Goal: Task Accomplishment & Management: Manage account settings

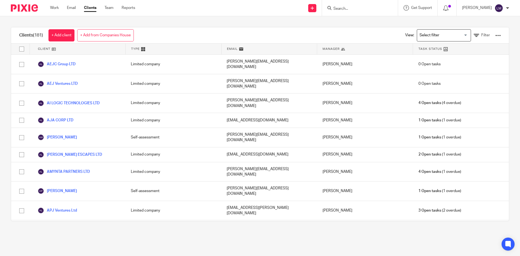
click at [359, 7] on input "Search" at bounding box center [357, 9] width 49 height 5
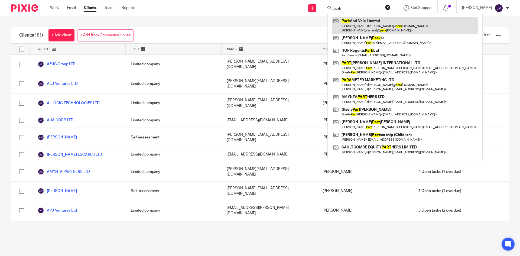
type input "park"
click at [363, 21] on link at bounding box center [405, 25] width 147 height 17
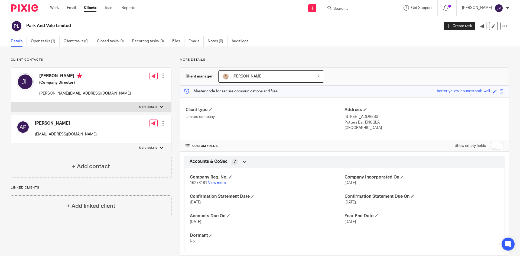
click at [160, 147] on div at bounding box center [161, 147] width 3 height 3
click at [11, 143] on input "More details" at bounding box center [11, 143] width 0 height 0
checkbox input "true"
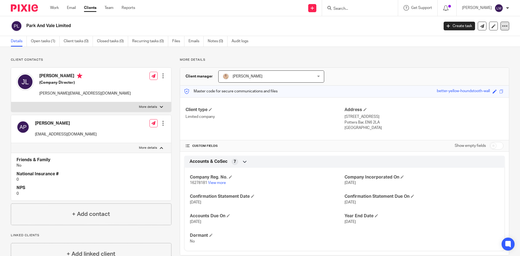
click at [502, 24] on icon at bounding box center [504, 25] width 5 height 5
click at [33, 41] on link "Open tasks (1)" at bounding box center [45, 41] width 29 height 11
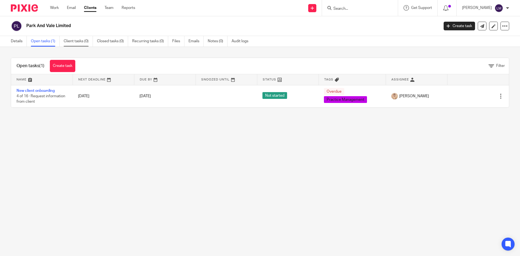
click at [83, 42] on link "Client tasks (0)" at bounding box center [78, 41] width 29 height 11
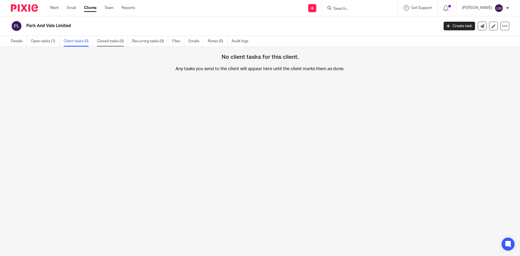
click at [105, 41] on link "Closed tasks (0)" at bounding box center [112, 41] width 31 height 11
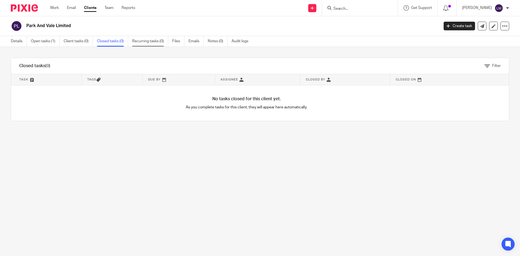
click at [150, 41] on link "Recurring tasks (0)" at bounding box center [150, 41] width 36 height 11
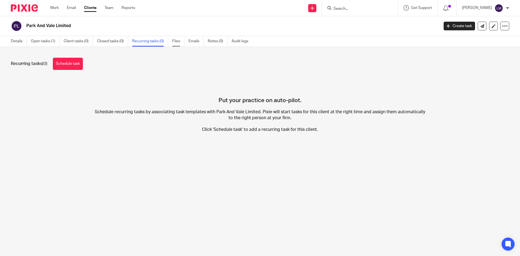
click at [176, 39] on link "Files" at bounding box center [178, 41] width 12 height 11
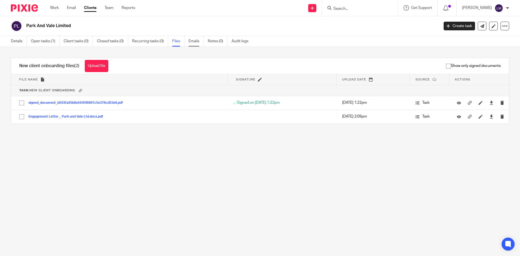
click at [191, 41] on link "Emails" at bounding box center [196, 41] width 15 height 11
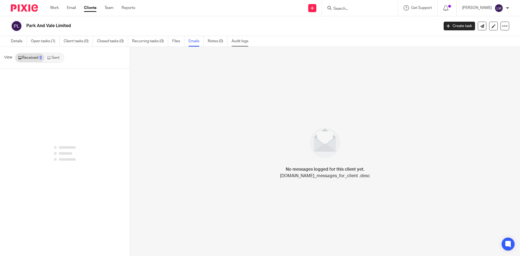
click at [236, 41] on link "Audit logs" at bounding box center [242, 41] width 21 height 11
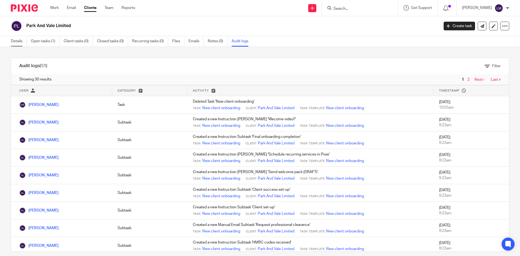
click at [14, 41] on link "Details" at bounding box center [19, 41] width 16 height 11
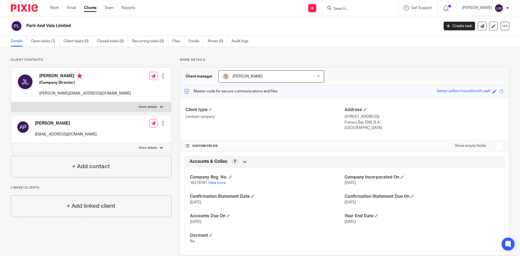
click at [151, 107] on p "More details" at bounding box center [148, 107] width 18 height 4
click at [11, 102] on input "More details" at bounding box center [11, 102] width 0 height 0
checkbox input "true"
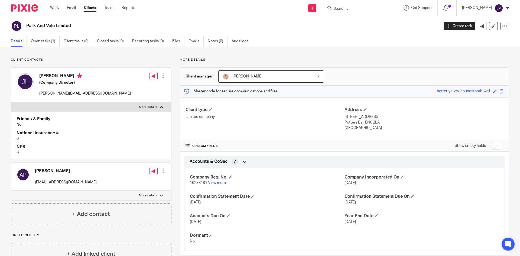
click at [207, 147] on h4 "CUSTOM FIELDS" at bounding box center [265, 146] width 159 height 4
click at [493, 91] on span at bounding box center [495, 91] width 4 height 4
type input "better-yellow-houndstooth-wall"
click at [458, 124] on p "Potters Bar, EN6 2LA" at bounding box center [424, 122] width 159 height 5
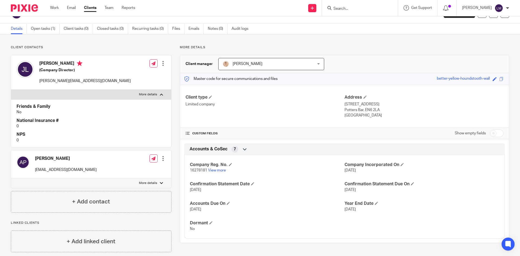
scroll to position [20, 0]
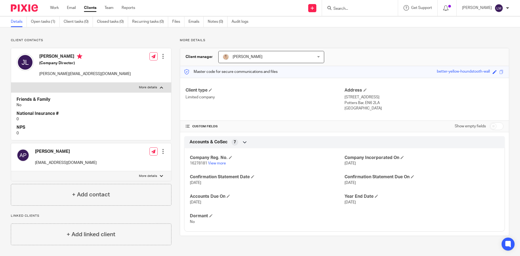
click at [360, 10] on input "Search" at bounding box center [357, 9] width 49 height 5
type input "g"
type input "how to add"
drag, startPoint x: 360, startPoint y: 10, endPoint x: 316, endPoint y: 9, distance: 44.4
click at [316, 9] on div "Send new email Create task Add client Request signature how to add No results f…" at bounding box center [331, 8] width 377 height 16
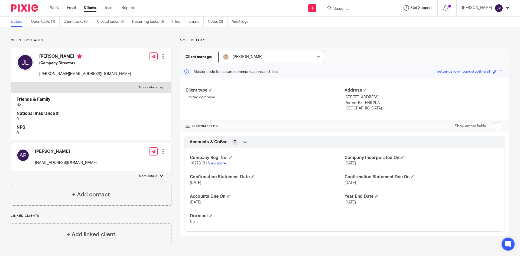
click at [415, 7] on div "Get Support" at bounding box center [418, 7] width 28 height 5
click at [344, 7] on input "Search" at bounding box center [357, 9] width 49 height 5
type input "how to add companies code"
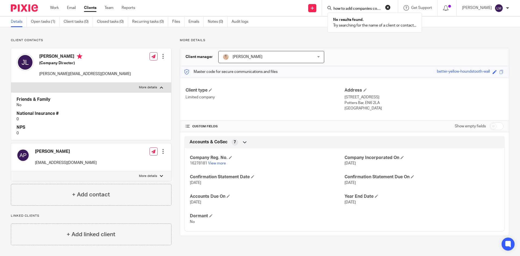
click at [381, 8] on form "how to add companies code" at bounding box center [362, 8] width 58 height 7
drag, startPoint x: 333, startPoint y: 8, endPoint x: 387, endPoint y: 8, distance: 53.6
click at [387, 8] on form "how to add companies code" at bounding box center [362, 8] width 58 height 7
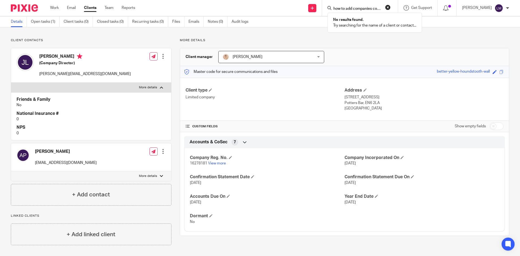
click at [497, 128] on input "checkbox" at bounding box center [497, 126] width 14 height 8
checkbox input "true"
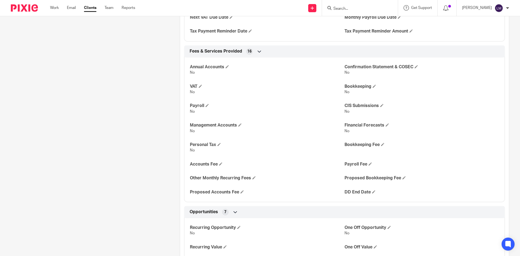
scroll to position [638, 0]
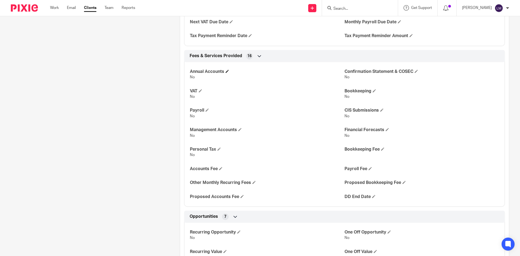
click at [224, 72] on h4 "Annual Accounts" at bounding box center [267, 72] width 155 height 6
click at [228, 72] on span at bounding box center [227, 71] width 3 height 3
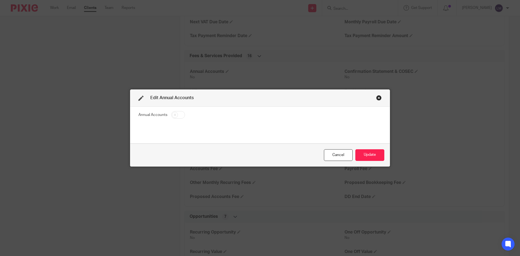
click at [178, 113] on input "checkbox" at bounding box center [178, 115] width 14 height 8
checkbox input "true"
click at [376, 157] on button "Update" at bounding box center [369, 155] width 29 height 12
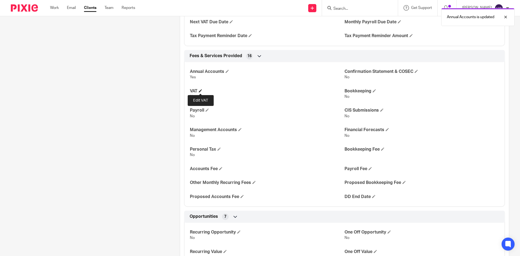
click at [201, 92] on span at bounding box center [200, 90] width 3 height 3
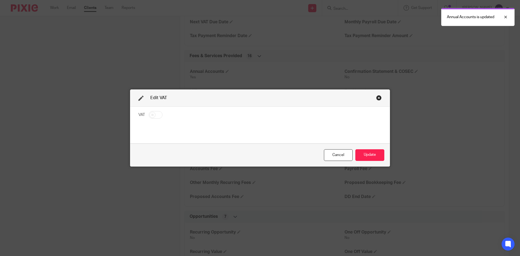
click at [155, 113] on input "checkbox" at bounding box center [156, 115] width 14 height 8
checkbox input "true"
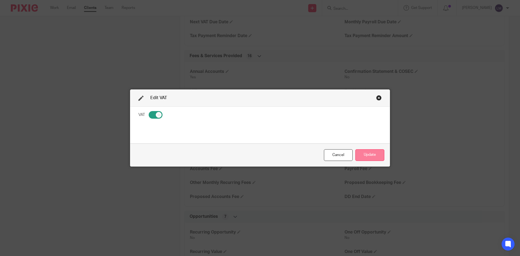
click at [371, 154] on button "Update" at bounding box center [369, 155] width 29 height 12
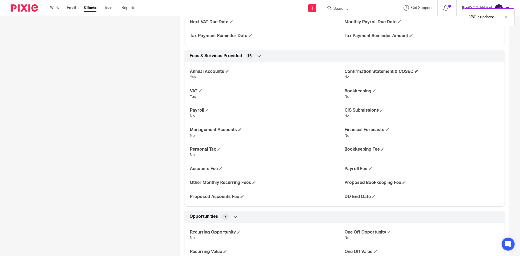
click at [369, 73] on h4 "Confirmation Statement & COSEC" at bounding box center [422, 72] width 155 height 6
click at [415, 73] on h4 "Confirmation Statement & COSEC" at bounding box center [422, 72] width 155 height 6
click at [413, 69] on h4 "Confirmation Statement & COSEC" at bounding box center [422, 72] width 155 height 6
click at [348, 79] on p "No" at bounding box center [422, 76] width 155 height 5
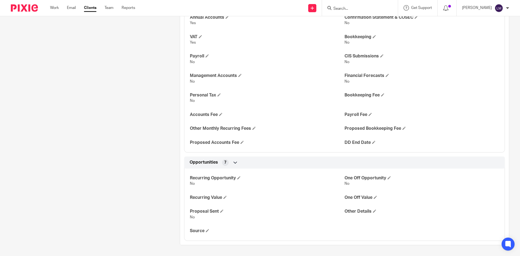
scroll to position [666, 0]
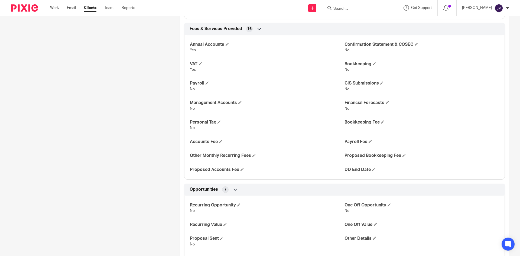
click at [345, 49] on span "No" at bounding box center [347, 50] width 5 height 4
click at [373, 63] on span at bounding box center [374, 63] width 3 height 3
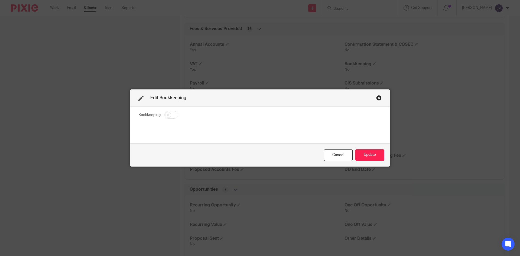
click at [176, 115] on fieldset "Bookkeeping" at bounding box center [259, 115] width 243 height 9
click at [175, 114] on input "checkbox" at bounding box center [171, 115] width 14 height 8
checkbox input "true"
click at [365, 152] on button "Update" at bounding box center [369, 155] width 29 height 12
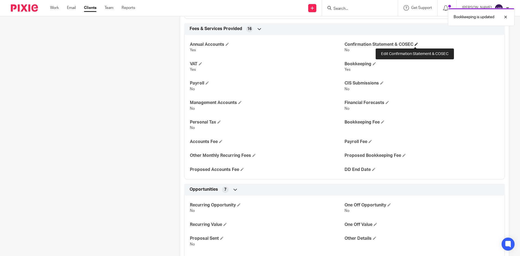
click at [415, 44] on span at bounding box center [416, 44] width 3 height 3
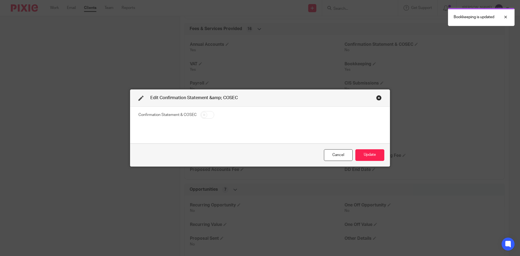
click at [210, 114] on input "checkbox" at bounding box center [207, 115] width 14 height 8
checkbox input "true"
click at [380, 157] on button "Update" at bounding box center [369, 155] width 29 height 12
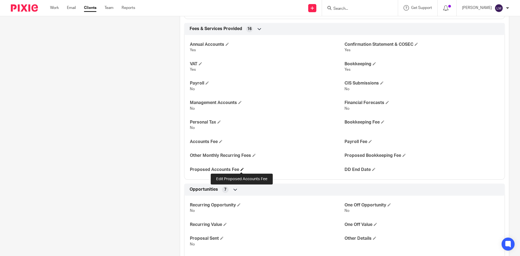
click at [241, 169] on span at bounding box center [242, 169] width 3 height 3
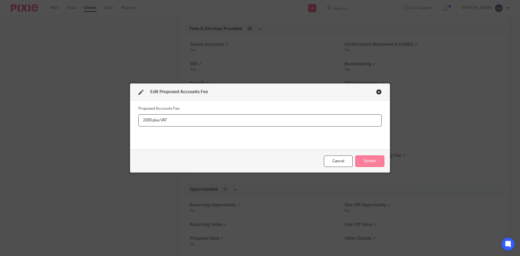
type input "2200 plus VAT"
click at [374, 163] on button "Update" at bounding box center [369, 161] width 29 height 12
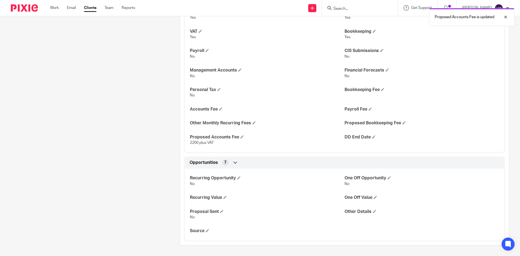
scroll to position [698, 0]
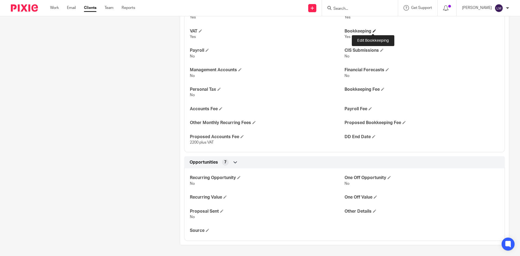
click at [373, 30] on span at bounding box center [374, 30] width 3 height 3
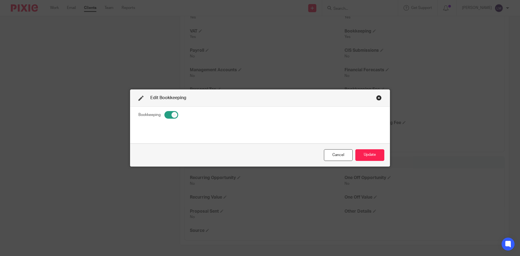
click at [459, 77] on div "Edit Bookkeeping Bookkeeping Cancel Update" at bounding box center [260, 128] width 520 height 256
click at [364, 155] on button "Update" at bounding box center [369, 155] width 29 height 12
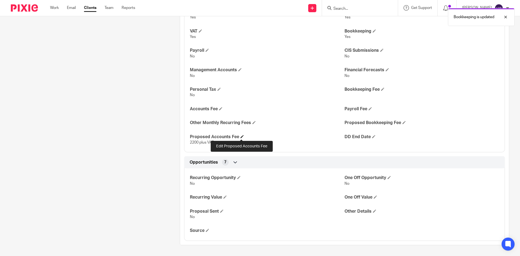
click at [241, 136] on span at bounding box center [242, 136] width 3 height 3
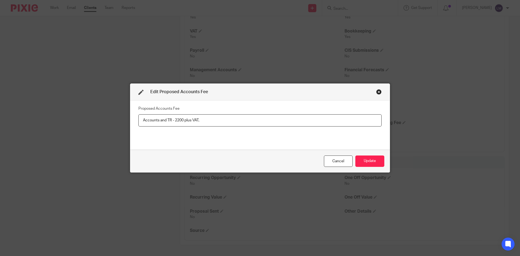
click at [174, 120] on input "Accounts and TR - 2200 plus VAT," at bounding box center [259, 120] width 243 height 12
click at [227, 119] on input "Accounts and TR - 2,200 plus VAT," at bounding box center [259, 120] width 243 height 12
click at [173, 119] on input "Accounts and TR - 2,200 plus VAT, bookkeeping - £50.00" at bounding box center [259, 120] width 243 height 12
click at [255, 120] on input "Accounts and TR - £2,200 plus VAT, bookkeeping - £50.00" at bounding box center [259, 120] width 243 height 12
click at [239, 120] on input "Accounts and TR - £2,200 plus VAT, bookkeeping - £50.00, Xero - £30.00" at bounding box center [259, 120] width 243 height 12
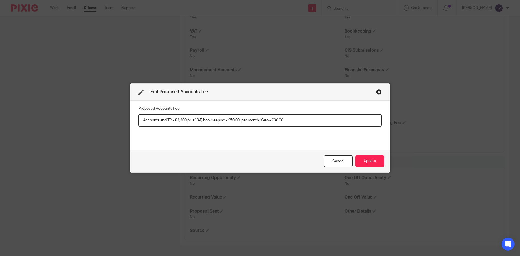
click at [289, 118] on input "Accounts and TR - £2,200 plus VAT, bookkeeping - £50.00 per month, Xero - £30.00" at bounding box center [259, 120] width 243 height 12
type input "Accounts and TR - £2,200 plus VAT, bookkeeping - £50.00 per month, Xero - £30.0…"
click at [363, 161] on button "Update" at bounding box center [369, 161] width 29 height 12
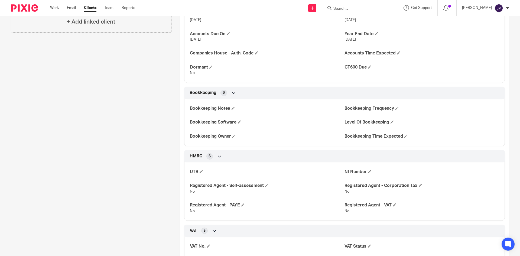
scroll to position [238, 0]
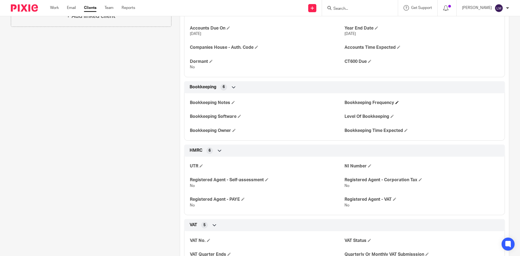
click at [382, 100] on h4 "Bookkeeping Frequency" at bounding box center [422, 103] width 155 height 6
click at [394, 102] on h4 "Bookkeeping Frequency" at bounding box center [422, 103] width 155 height 6
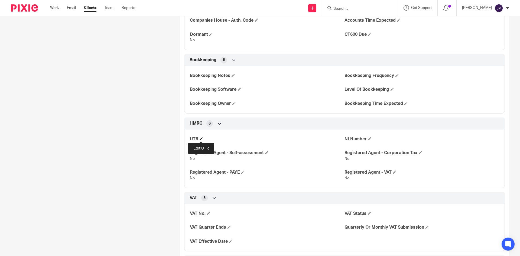
click at [202, 138] on span at bounding box center [201, 138] width 3 height 3
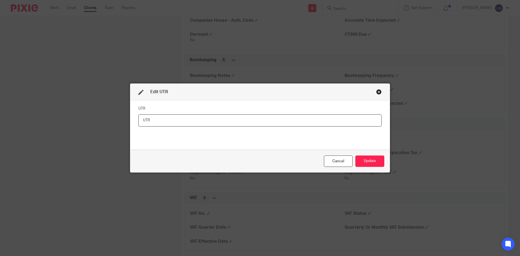
click at [190, 121] on input "text" at bounding box center [259, 120] width 243 height 12
paste input "2743502719"
type input "2743502719"
click at [372, 161] on button "Update" at bounding box center [369, 161] width 29 height 12
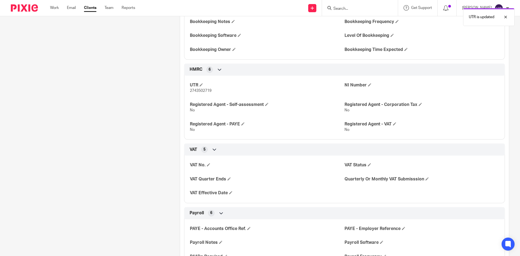
scroll to position [319, 0]
click at [208, 165] on span at bounding box center [208, 164] width 3 height 3
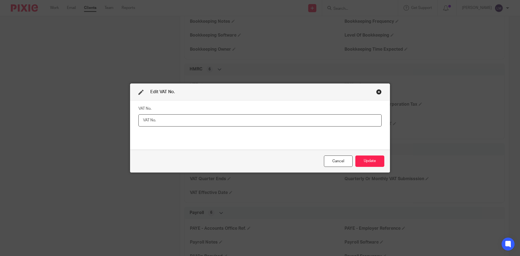
click at [147, 119] on input "text" at bounding box center [259, 120] width 243 height 12
paste input "488555236"
type input "488555236"
click at [362, 160] on button "Update" at bounding box center [369, 161] width 29 height 12
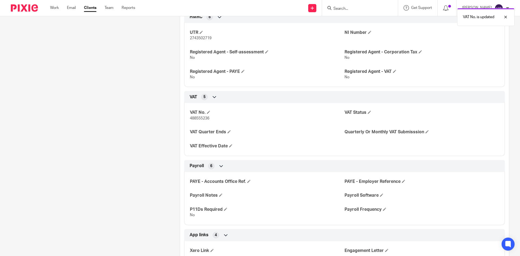
scroll to position [373, 0]
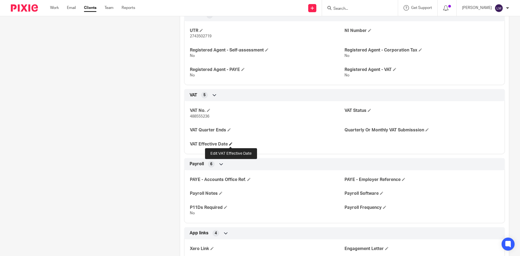
click at [229, 142] on span at bounding box center [230, 143] width 3 height 3
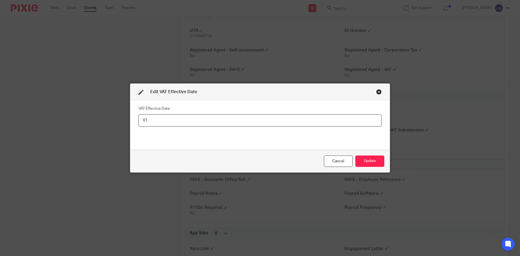
type input "0"
type input "[DATE]"
click at [374, 161] on button "Update" at bounding box center [369, 161] width 29 height 12
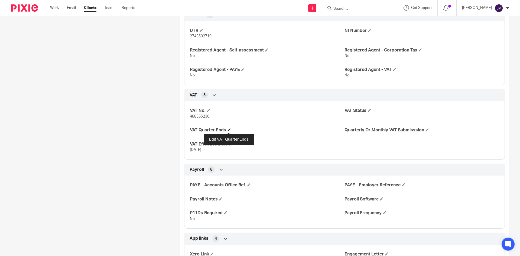
click at [228, 131] on span at bounding box center [229, 129] width 3 height 3
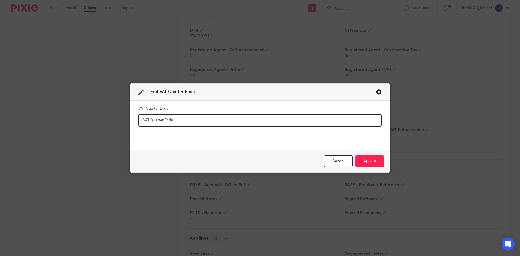
click at [163, 118] on input "text" at bounding box center [259, 120] width 243 height 12
type input "31052025"
click at [376, 159] on button "Update" at bounding box center [369, 161] width 29 height 12
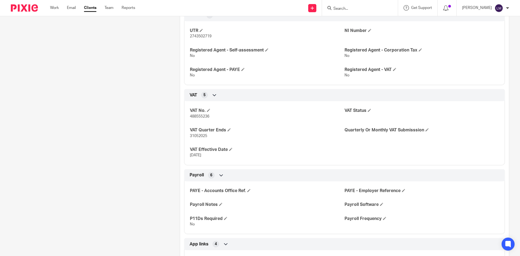
scroll to position [346, 0]
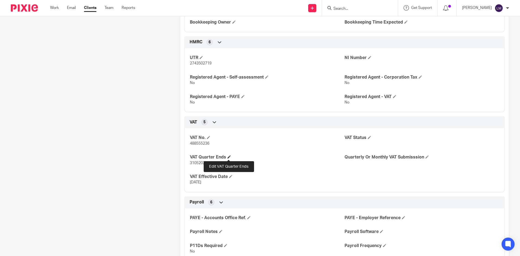
click at [228, 156] on span at bounding box center [229, 156] width 3 height 3
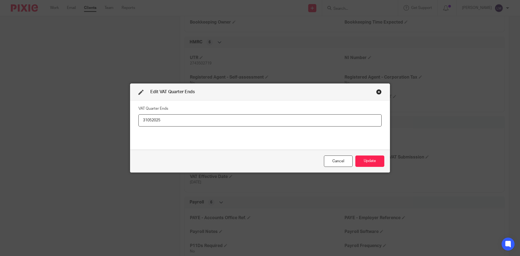
click at [146, 121] on input "31052025" at bounding box center [259, 120] width 243 height 12
click at [151, 120] on input "31/052025" at bounding box center [259, 120] width 243 height 12
click at [186, 121] on input "[DATE]" at bounding box center [259, 120] width 243 height 12
drag, startPoint x: 162, startPoint y: 121, endPoint x: 115, endPoint y: 96, distance: 53.6
click at [113, 125] on div "Edit VAT Quarter Ends VAT Quarter Ends [DATE], May, Aug, Nov, Feb Cancel Update" at bounding box center [260, 128] width 520 height 256
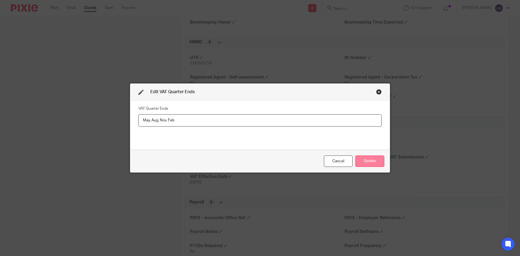
type input "May, Aug, Nov, Feb"
click at [375, 160] on button "Update" at bounding box center [369, 161] width 29 height 12
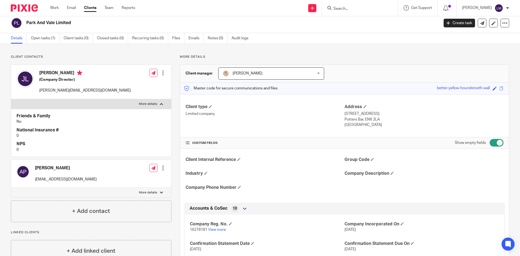
scroll to position [0, 0]
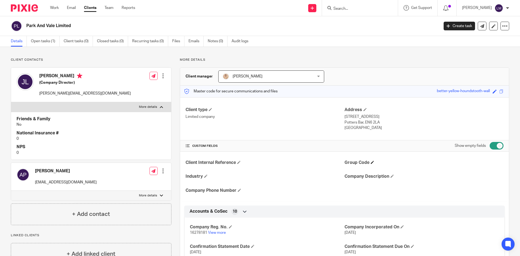
click at [367, 163] on h4 "Group Code" at bounding box center [424, 163] width 159 height 6
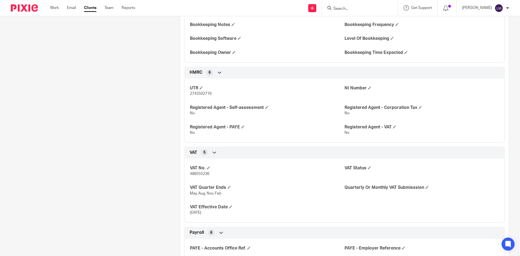
scroll to position [325, 0]
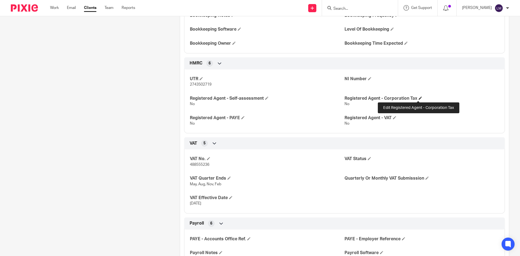
click at [420, 97] on span at bounding box center [420, 97] width 3 height 3
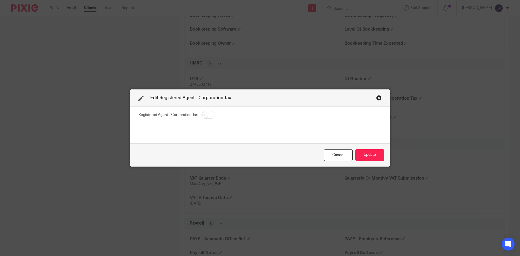
click at [379, 97] on div "Close this dialog window" at bounding box center [378, 97] width 5 height 5
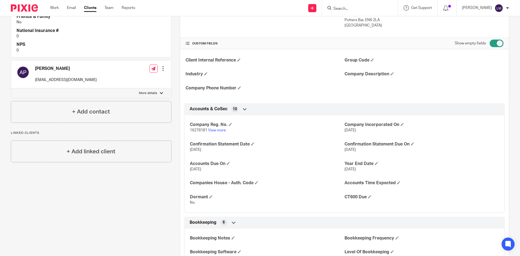
scroll to position [54, 0]
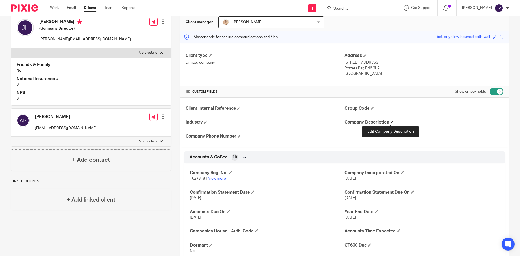
click at [391, 123] on span at bounding box center [392, 121] width 3 height 3
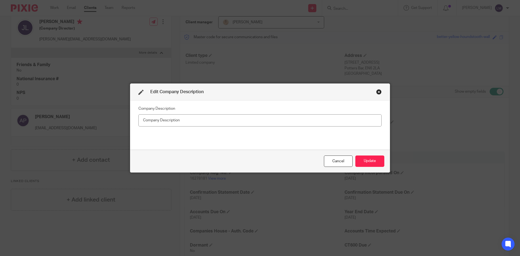
click at [190, 118] on input "text" at bounding box center [259, 120] width 243 height 12
type input "30% belong to APJ Ventures Limited"
click at [372, 161] on button "Update" at bounding box center [369, 161] width 29 height 12
click at [374, 161] on button "Update" at bounding box center [369, 161] width 29 height 12
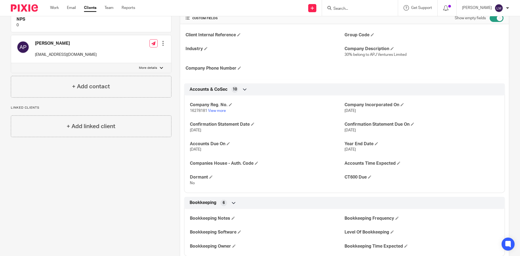
scroll to position [108, 0]
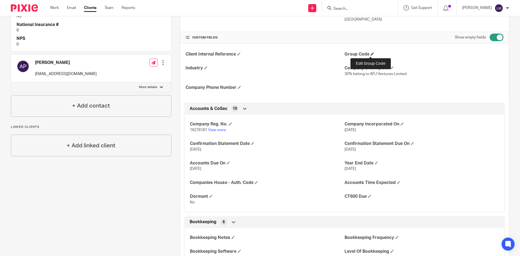
click at [368, 54] on h4 "Group Code" at bounding box center [424, 54] width 159 height 6
click at [371, 55] on span at bounding box center [372, 53] width 3 height 3
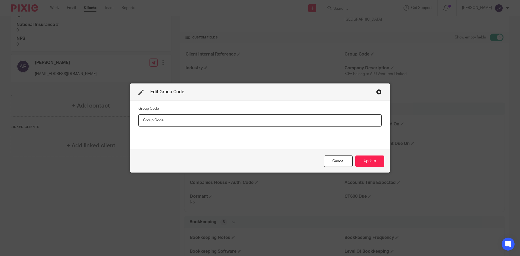
click at [169, 121] on input "text" at bounding box center [259, 120] width 243 height 12
paste input "HLPJKN"
type input "HLPJKN"
click at [372, 163] on button "Update" at bounding box center [369, 161] width 29 height 12
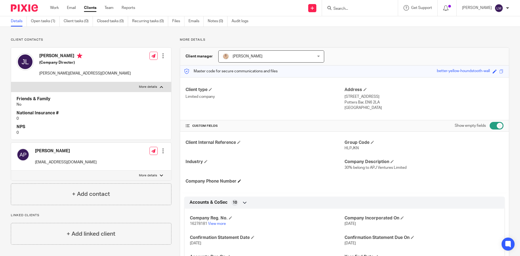
scroll to position [0, 0]
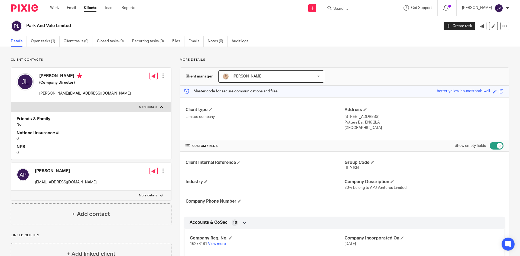
click at [120, 130] on h4 "National Insurance #" at bounding box center [91, 133] width 149 height 6
